Goal: Navigation & Orientation: Find specific page/section

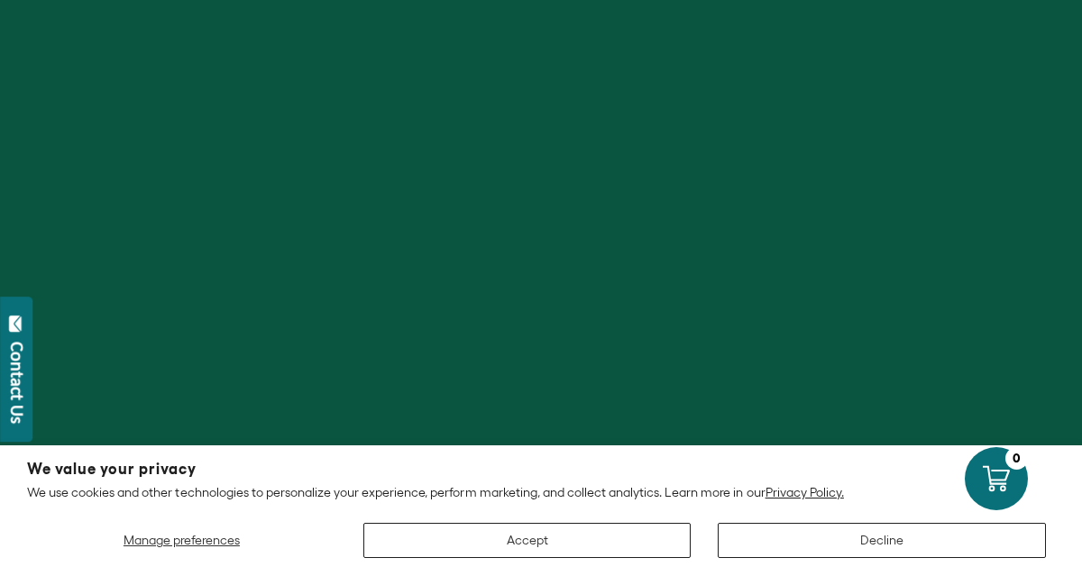
scroll to position [81, 0]
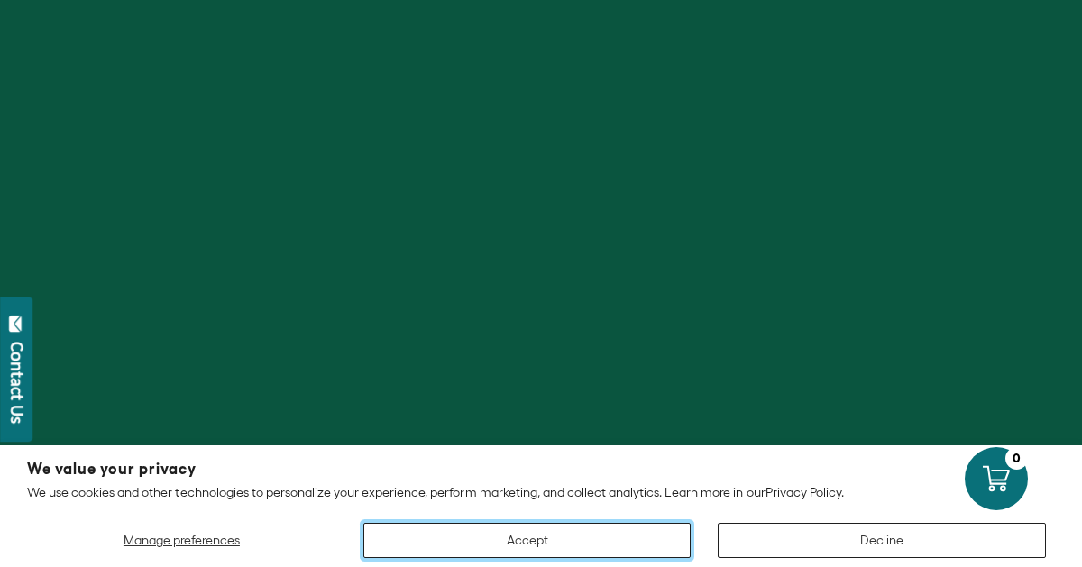
click at [497, 540] on button "Accept" at bounding box center [527, 540] width 328 height 35
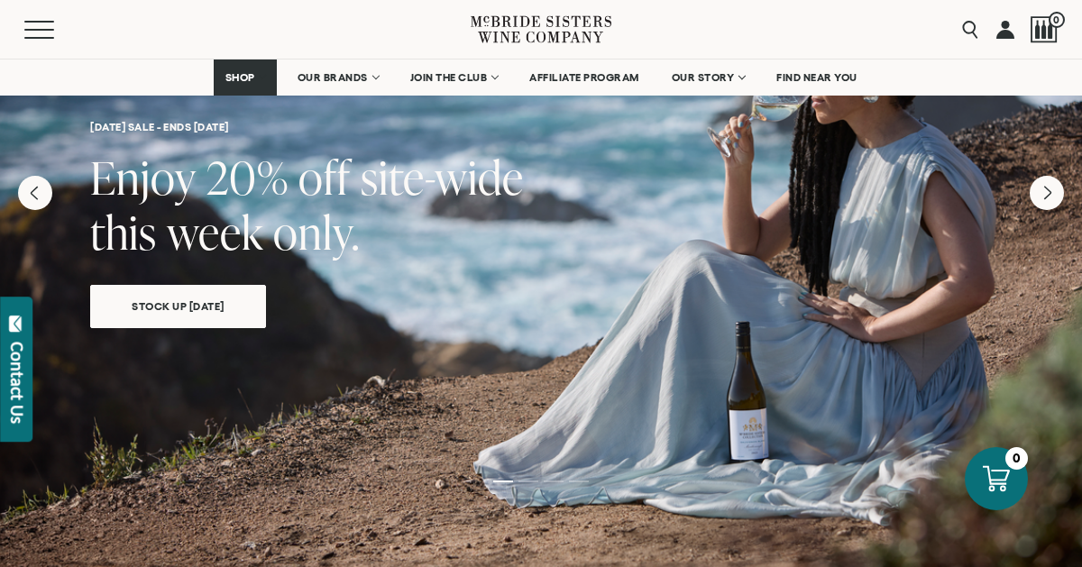
click at [497, 540] on div at bounding box center [541, 366] width 1082 height 866
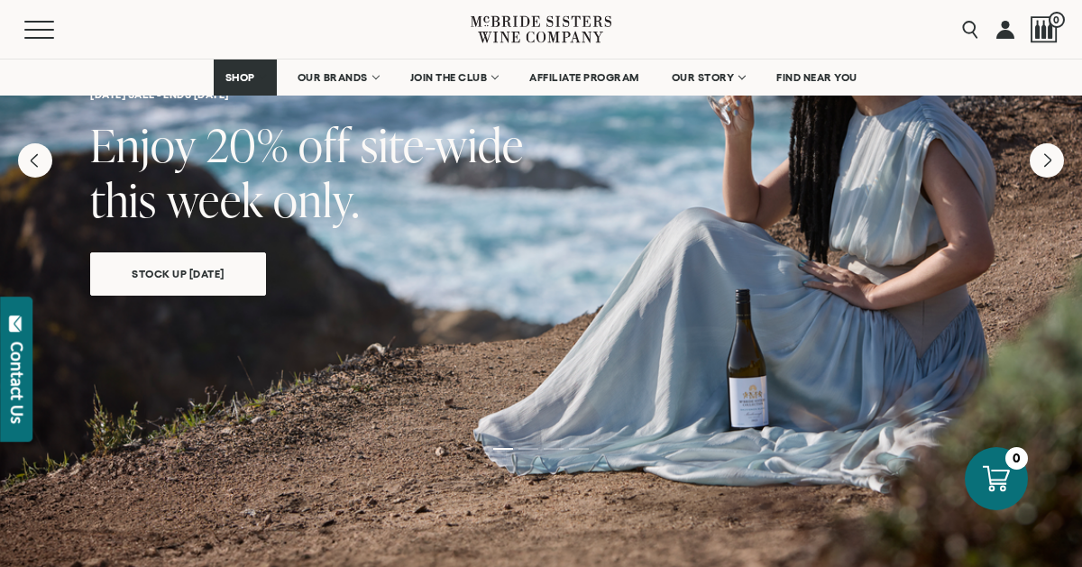
scroll to position [185, 0]
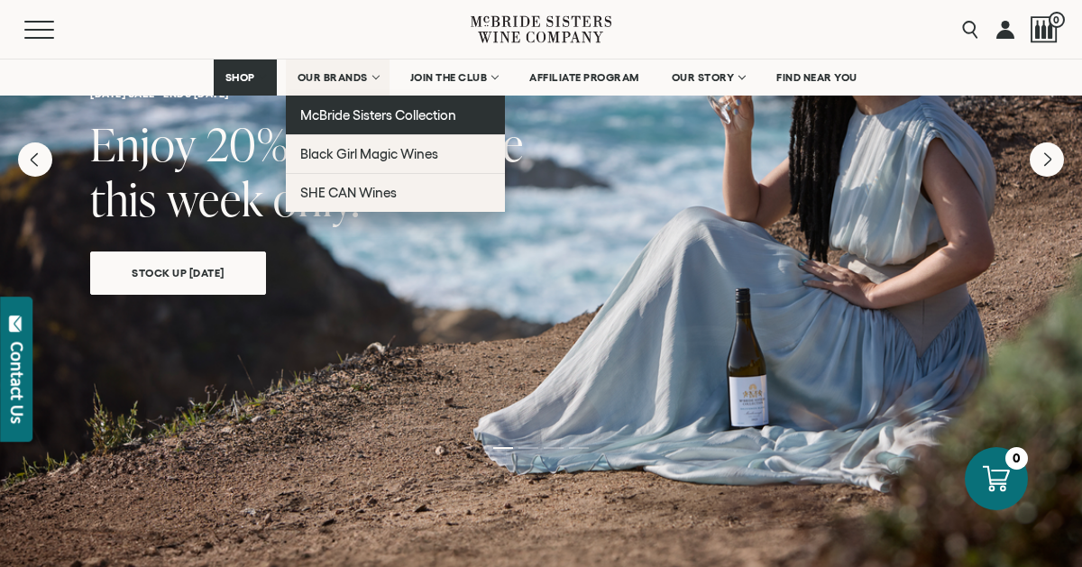
click at [327, 108] on span "McBride Sisters Collection" at bounding box center [378, 114] width 157 height 15
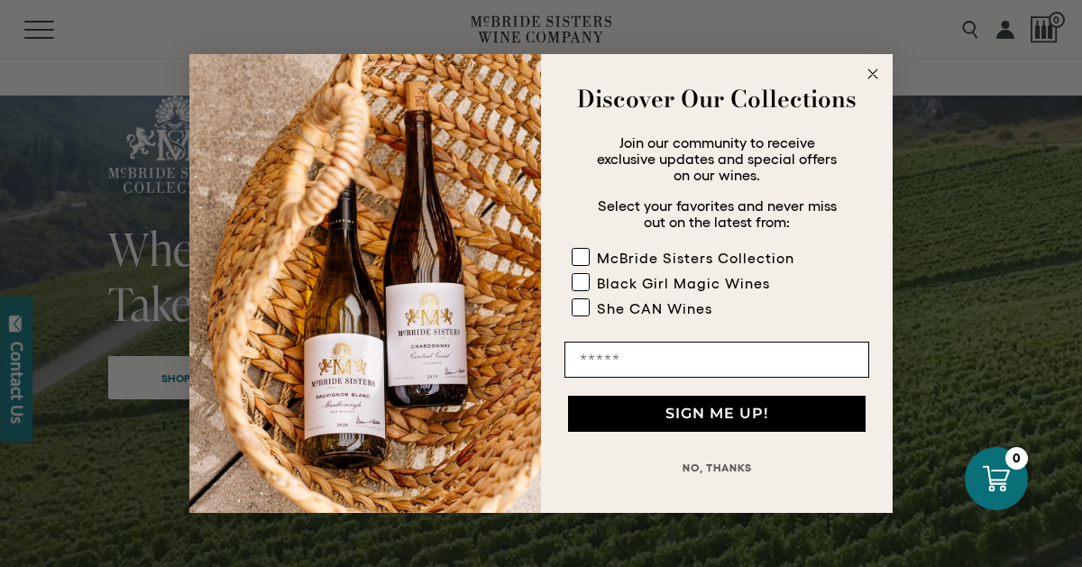
scroll to position [153, 0]
click at [872, 69] on circle "Close dialog" at bounding box center [873, 74] width 21 height 21
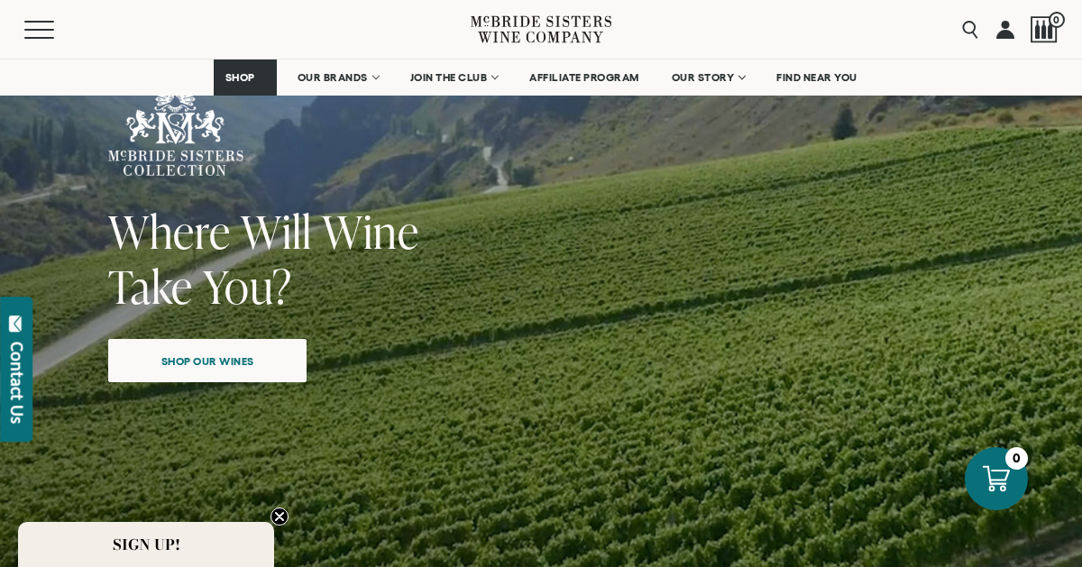
scroll to position [172, 0]
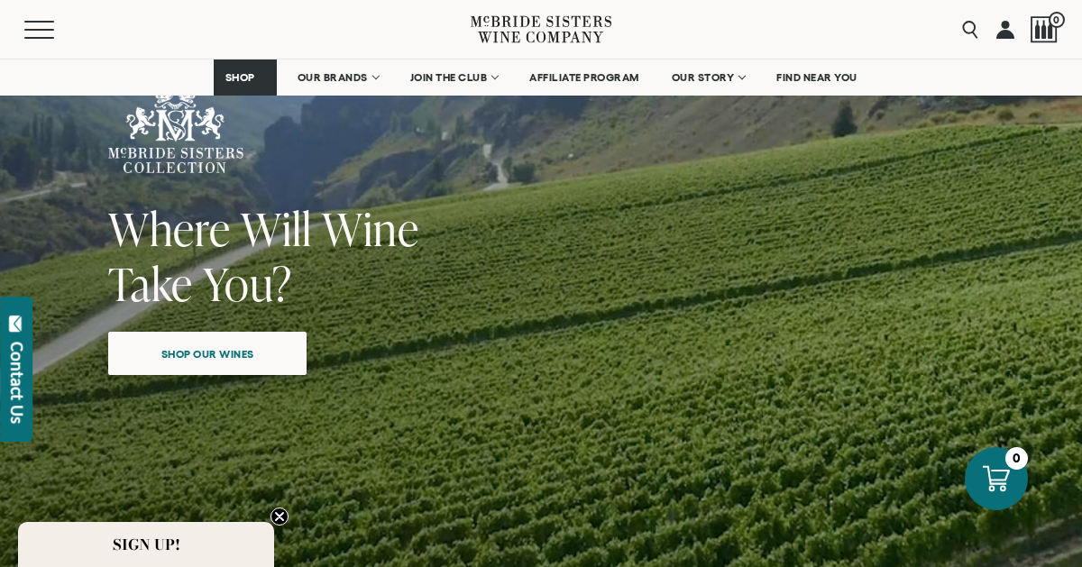
click at [190, 357] on span "Shop our wines" at bounding box center [208, 353] width 156 height 35
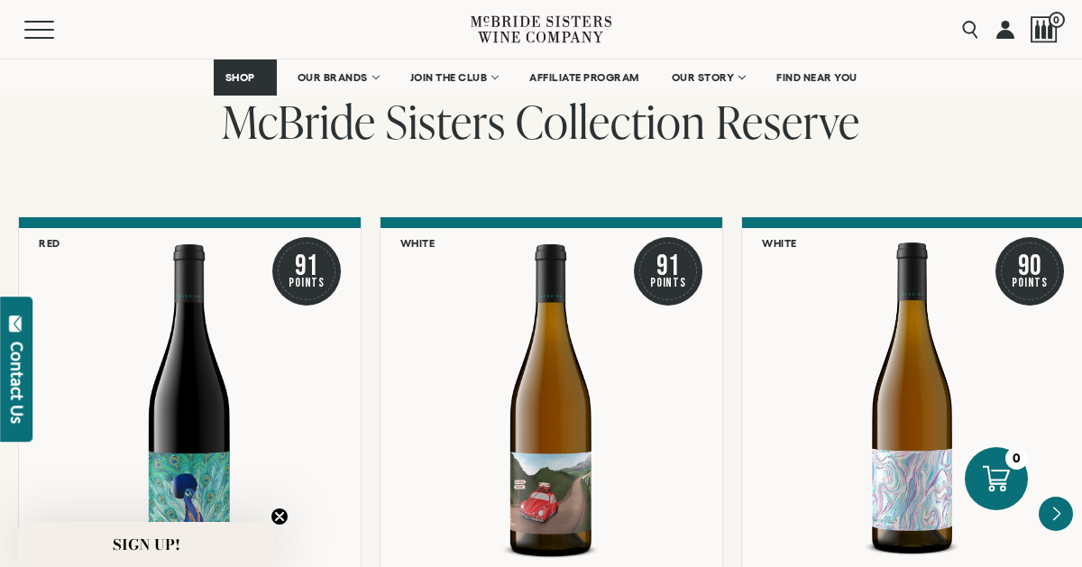
scroll to position [2932, 0]
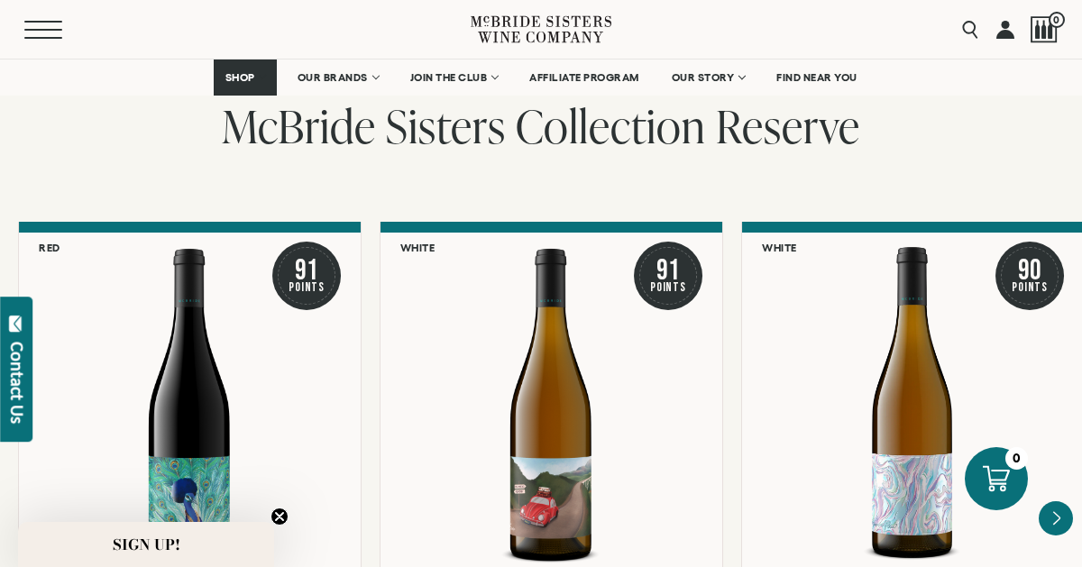
click at [36, 23] on button "Menu" at bounding box center [56, 30] width 65 height 18
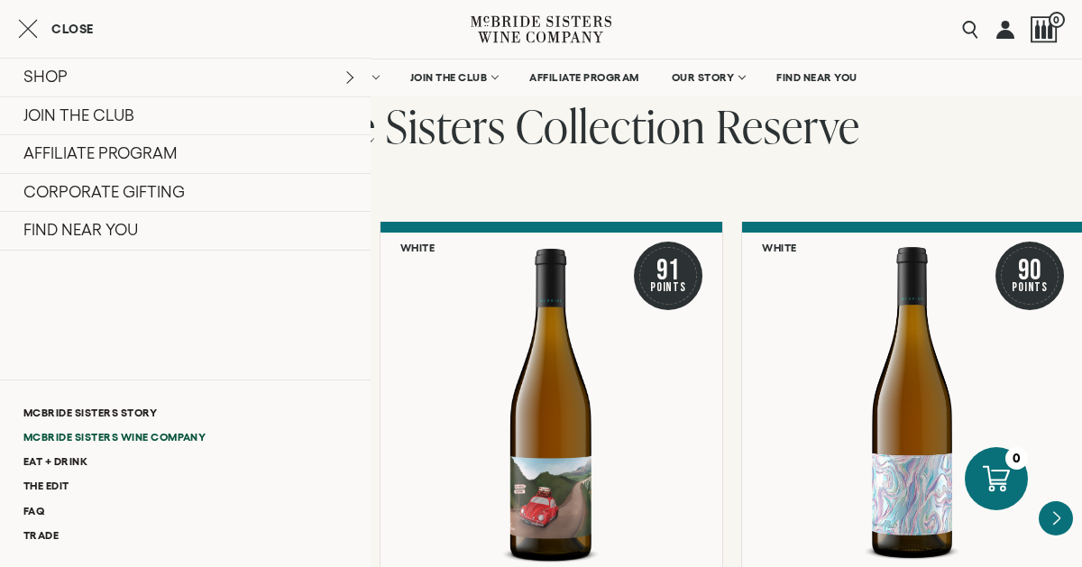
click at [167, 425] on link "McBride Sisters Wine Company" at bounding box center [185, 437] width 371 height 24
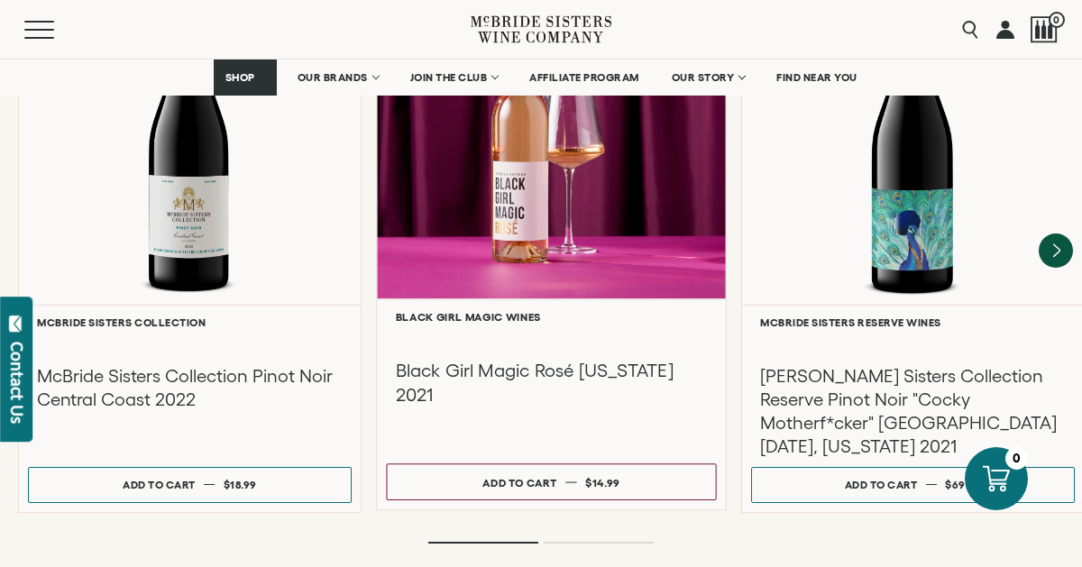
scroll to position [2631, 0]
click at [554, 205] on div at bounding box center [551, 126] width 349 height 347
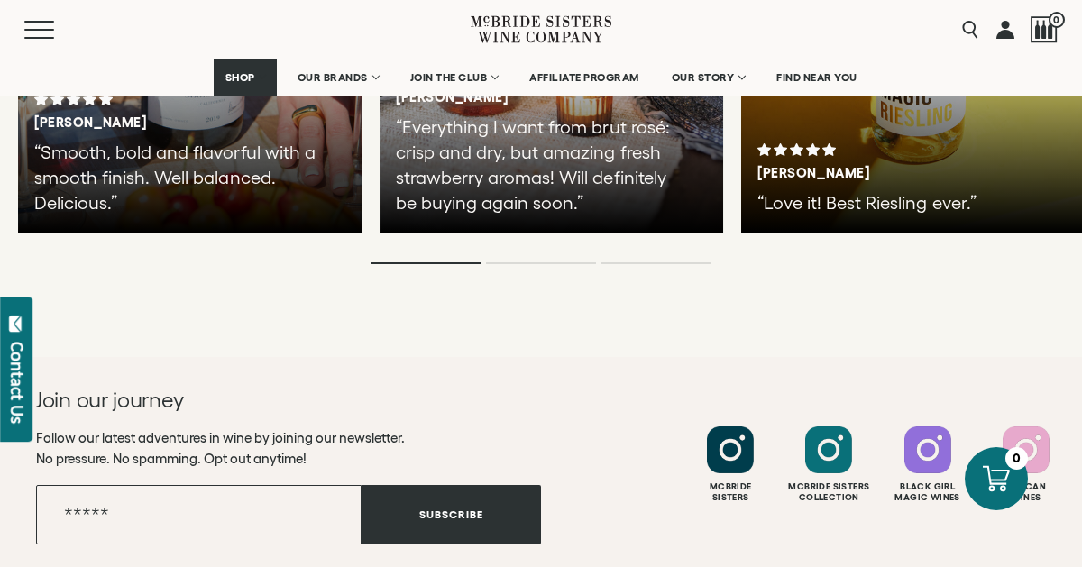
scroll to position [3564, 0]
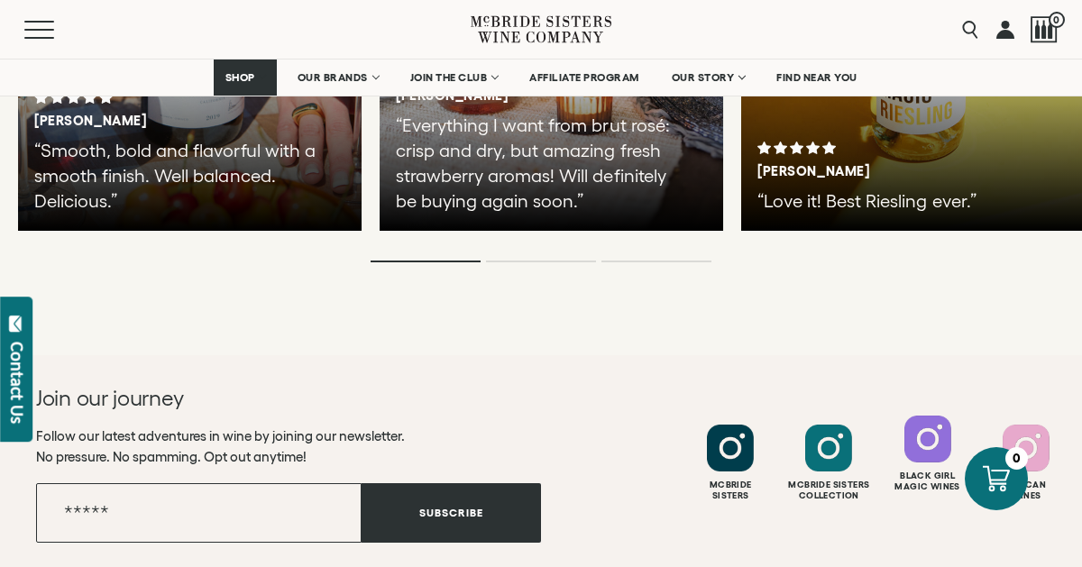
click at [939, 471] on div "Black Girl Magic Wines" at bounding box center [928, 482] width 94 height 22
